Goal: Task Accomplishment & Management: Use online tool/utility

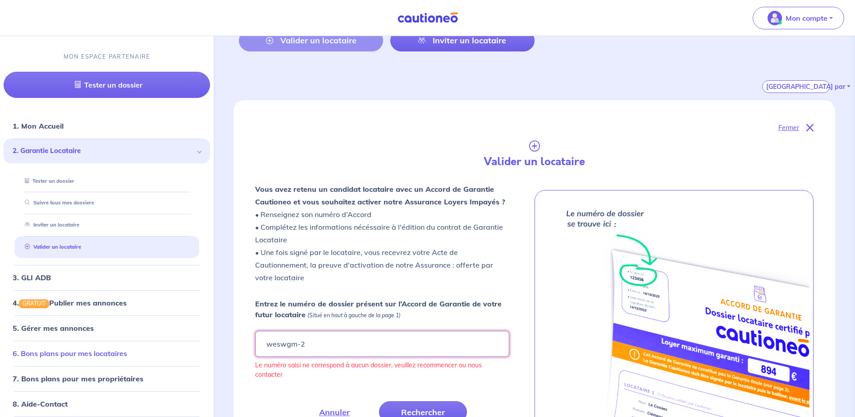
drag, startPoint x: 359, startPoint y: 344, endPoint x: 192, endPoint y: 344, distance: 166.9
type input "WeswgM-2"
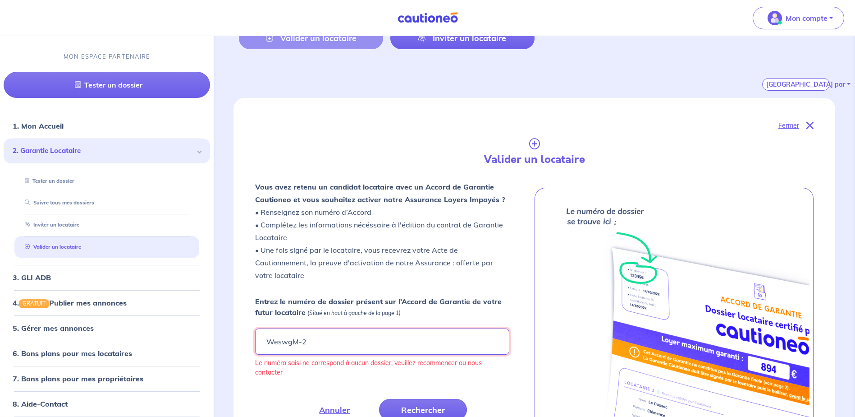
scroll to position [158, 0]
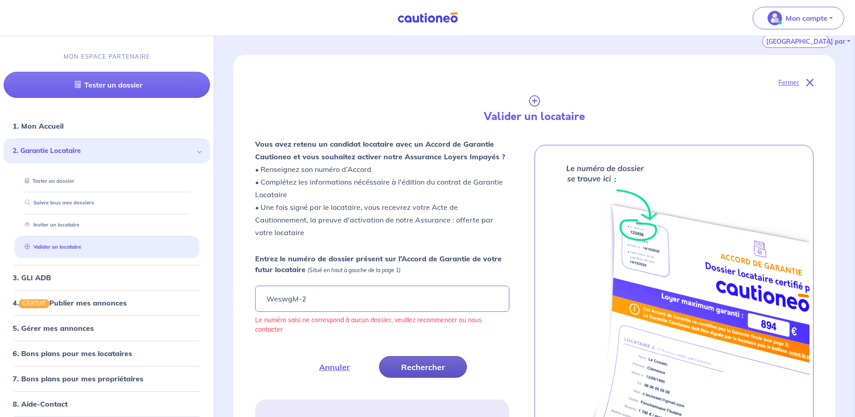
click at [416, 369] on button "Rechercher" at bounding box center [423, 367] width 88 height 22
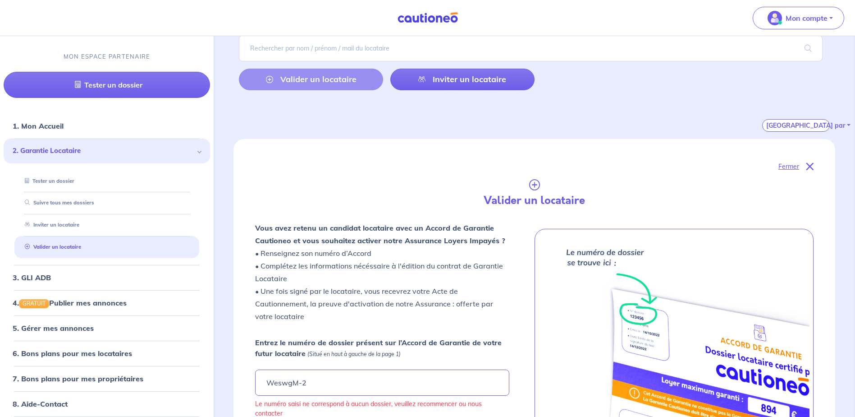
scroll to position [0, 0]
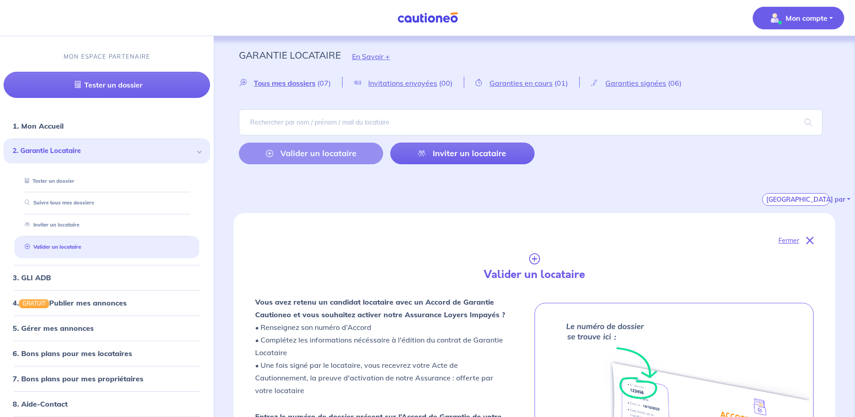
click at [786, 15] on p "Mon compte" at bounding box center [807, 18] width 42 height 11
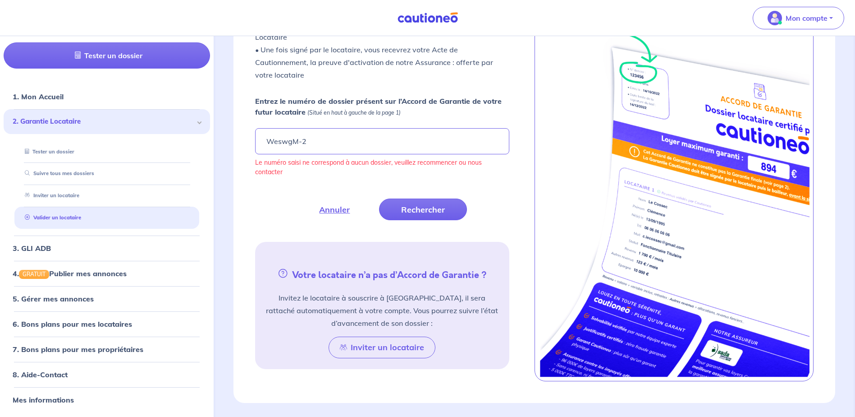
scroll to position [316, 0]
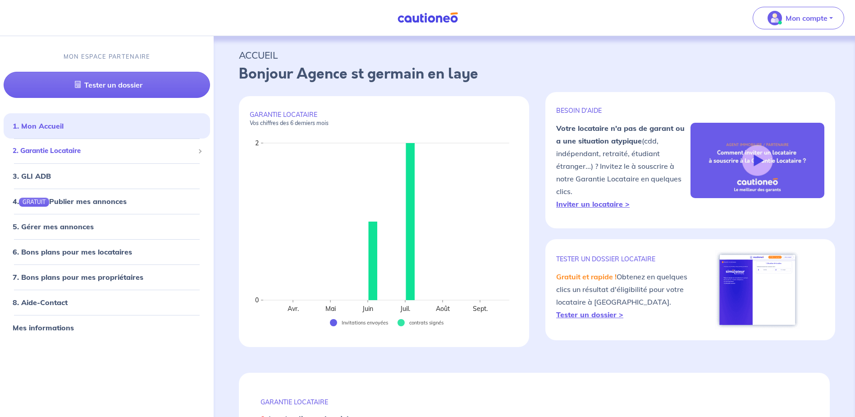
click at [78, 152] on span "2. Garantie Locataire" at bounding box center [104, 151] width 182 height 10
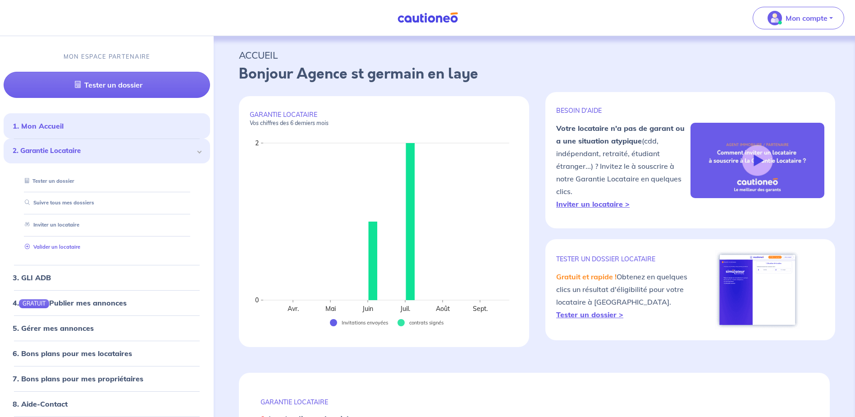
click at [67, 245] on link "Valider un locataire" at bounding box center [50, 247] width 59 height 6
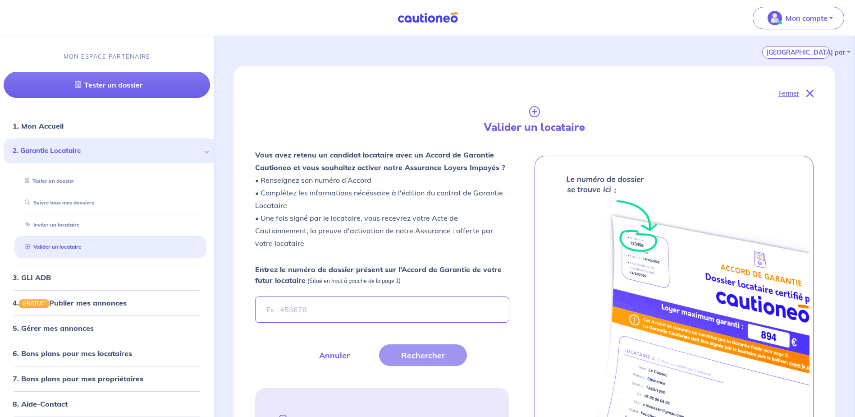
scroll to position [248, 0]
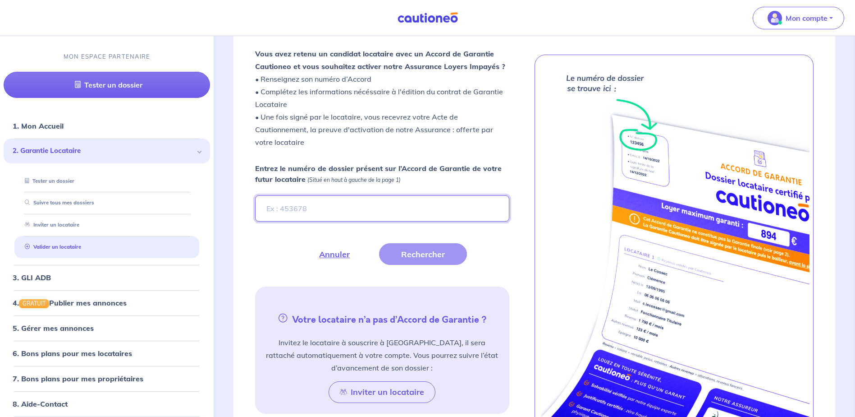
click at [291, 214] on input "Entrez le numéro de dossier présent sur l’Accord de Garantie de votre futur loc…" at bounding box center [382, 208] width 254 height 26
type input "Weswgm-2"
click at [517, 262] on div "Vous avez retenu un candidat locataire avec un Accord de Garantie Cautioneo et …" at bounding box center [393, 247] width 276 height 401
click at [434, 258] on button "Rechercher" at bounding box center [423, 254] width 88 height 22
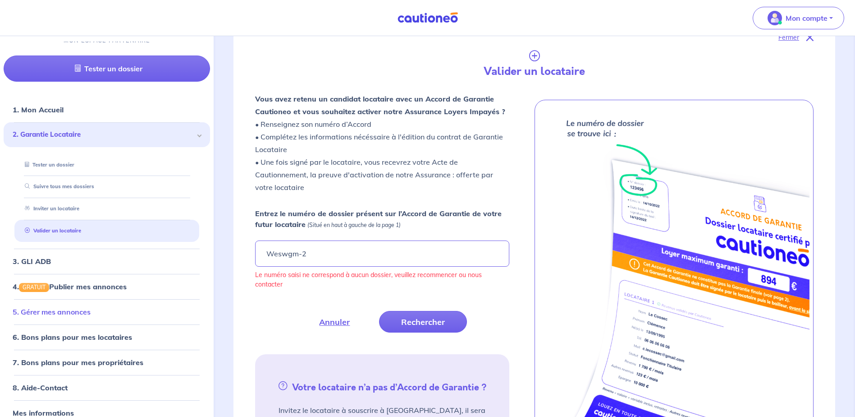
scroll to position [29, 0]
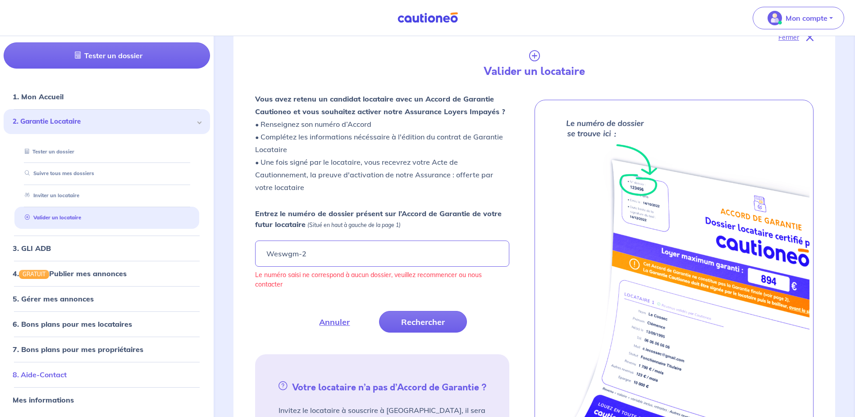
click at [35, 372] on link "8. Aide-Contact" at bounding box center [40, 374] width 54 height 9
